Goal: Transaction & Acquisition: Purchase product/service

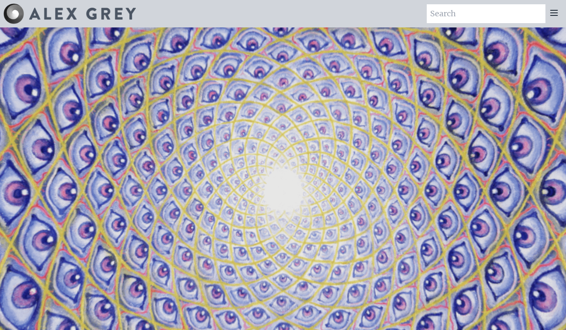
click at [553, 17] on icon at bounding box center [553, 13] width 10 height 10
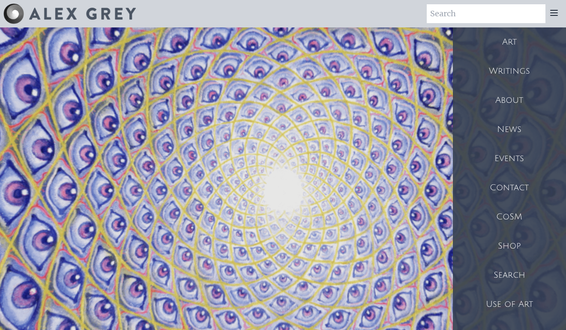
click at [511, 42] on div "Art" at bounding box center [509, 41] width 113 height 29
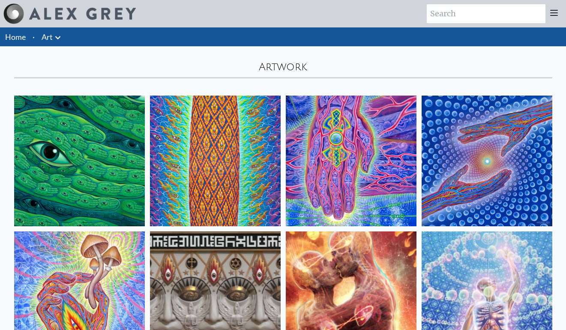
click at [552, 15] on icon at bounding box center [553, 12] width 7 height 5
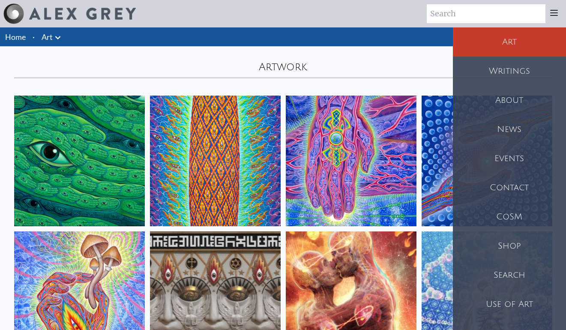
click at [507, 248] on div "Shop" at bounding box center [509, 245] width 113 height 29
click at [300, 74] on div "Artwork" at bounding box center [283, 62] width 548 height 32
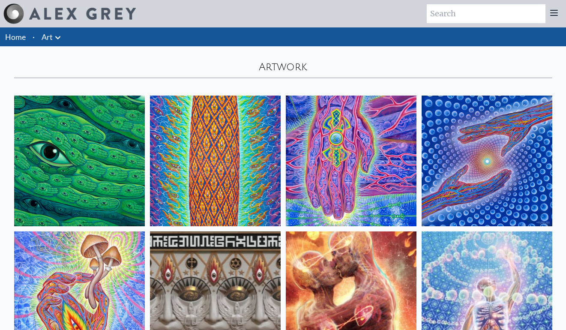
click at [300, 74] on div "Artwork" at bounding box center [283, 62] width 548 height 32
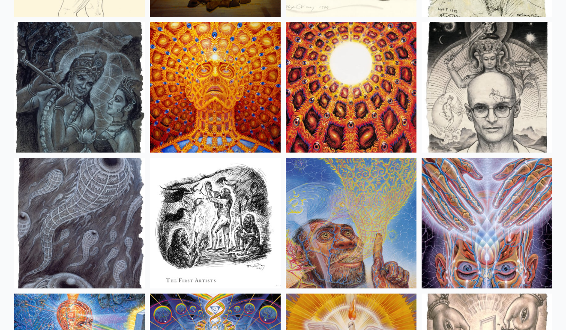
scroll to position [6046, 0]
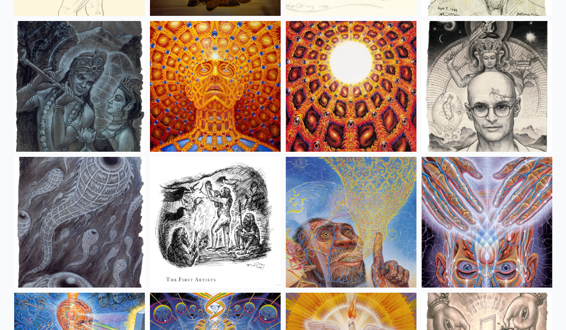
click at [221, 124] on img at bounding box center [215, 86] width 131 height 131
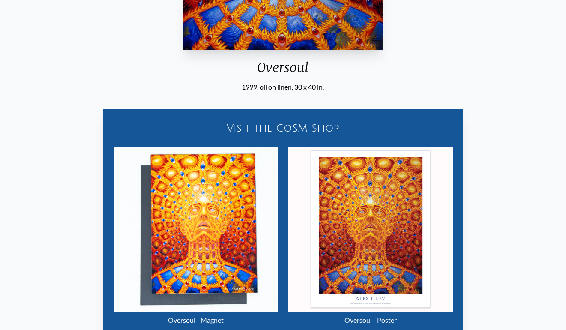
scroll to position [417, 0]
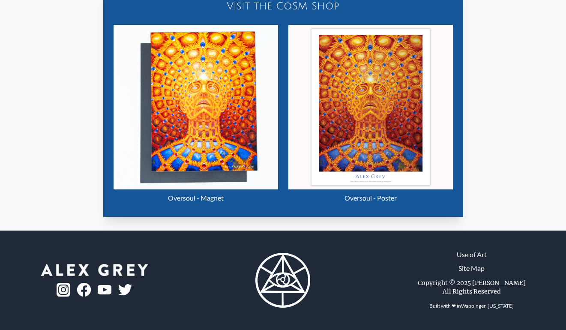
click at [83, 208] on div "Visit the CoSM Shop Oversoul - Magnet Oversoul - Poster" at bounding box center [283, 96] width 552 height 253
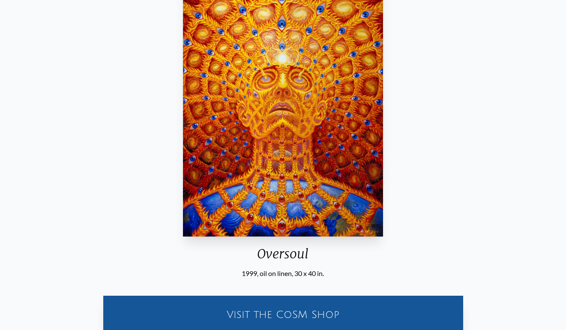
scroll to position [110, 0]
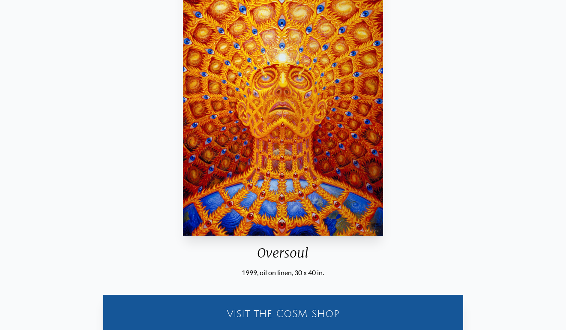
click at [221, 196] on img "23 / 31" at bounding box center [282, 104] width 199 height 264
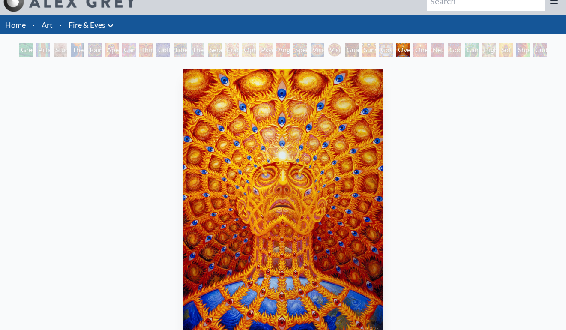
scroll to position [0, 0]
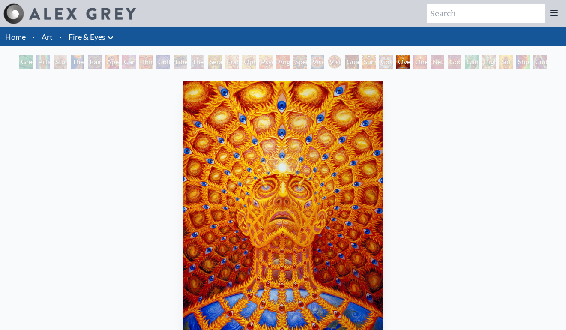
click at [338, 62] on div "Vision Crystal Tondo" at bounding box center [334, 62] width 14 height 14
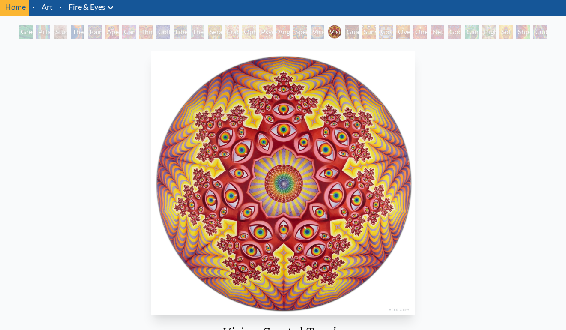
scroll to position [32, 0]
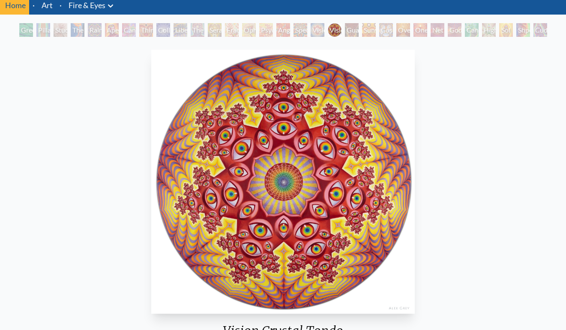
click at [321, 28] on div "Vision Crystal" at bounding box center [317, 30] width 14 height 14
